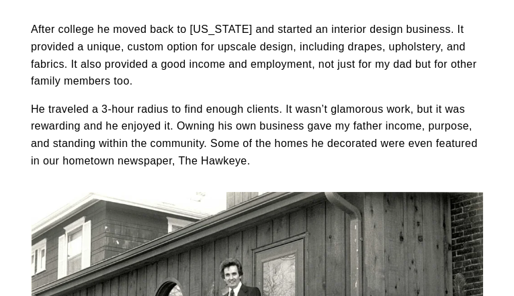
scroll to position [1607, 0]
